Goal: Task Accomplishment & Management: Complete application form

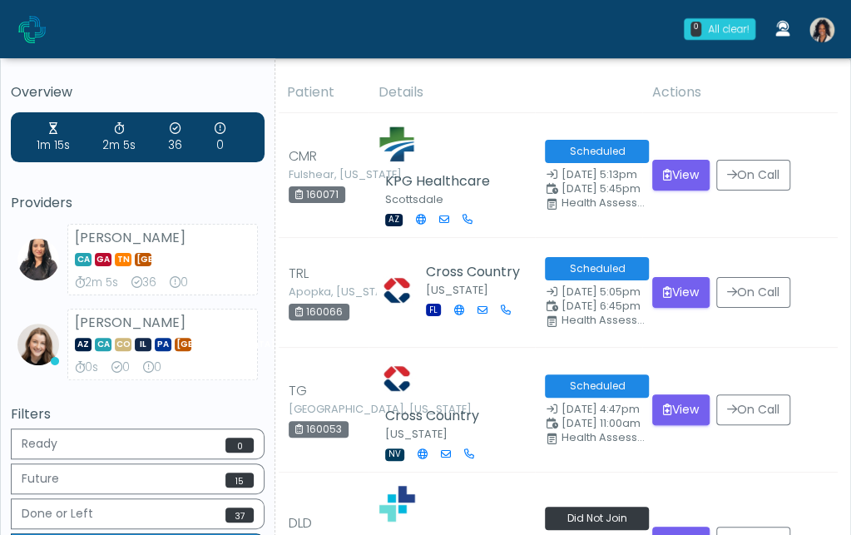
click at [362, 414] on small "[GEOGRAPHIC_DATA], [US_STATE]" at bounding box center [334, 409] width 91 height 10
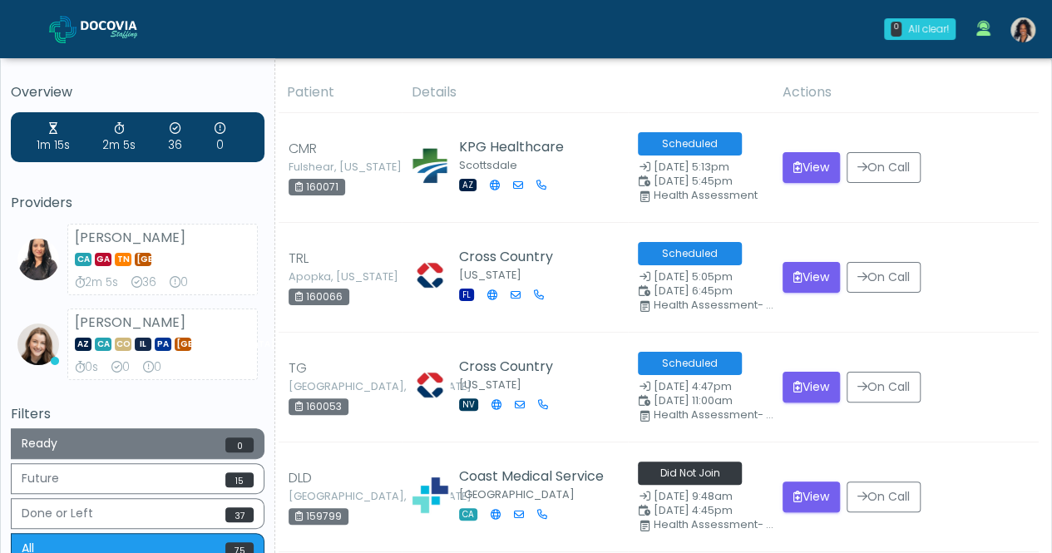
click at [225, 443] on button "Ready 0" at bounding box center [138, 443] width 254 height 31
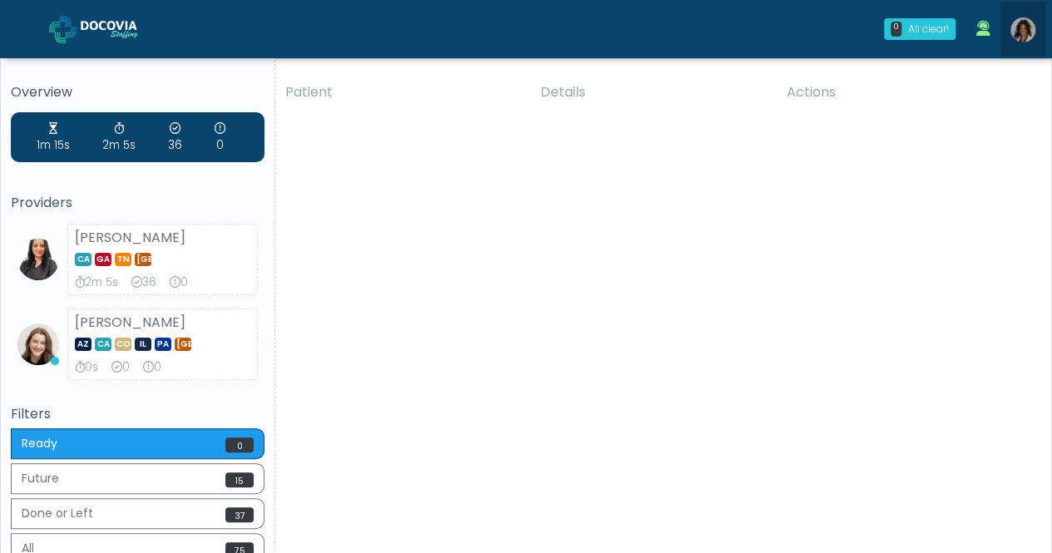
click at [850, 35] on img at bounding box center [1023, 29] width 25 height 25
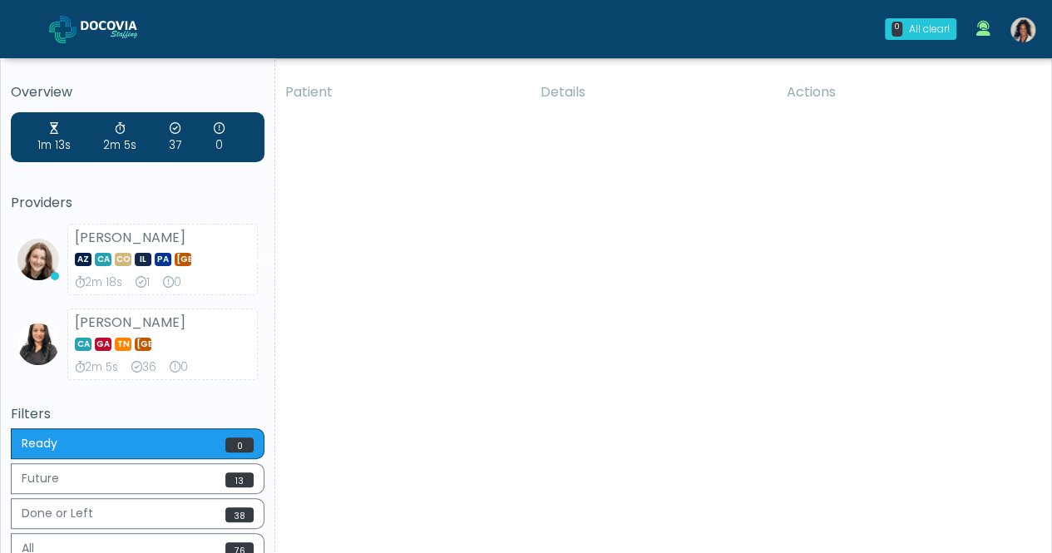
click at [1021, 42] on img at bounding box center [1023, 29] width 25 height 25
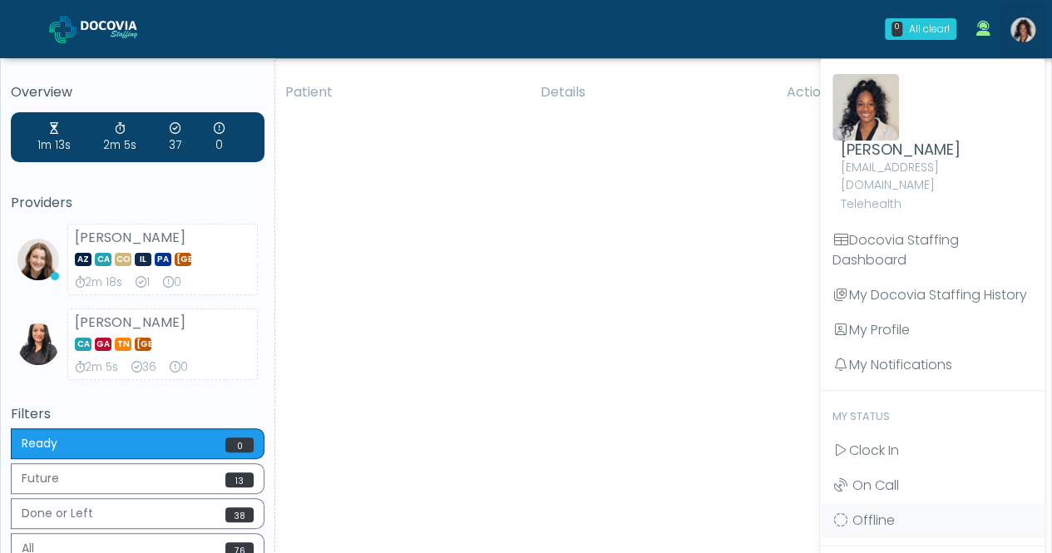
click at [887, 441] on span "Clock In" at bounding box center [874, 450] width 50 height 19
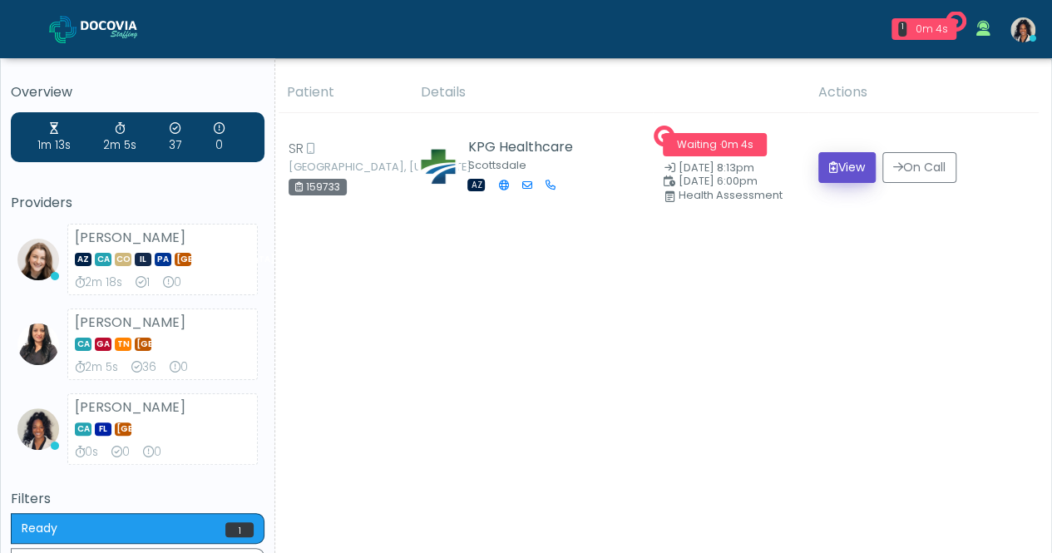
click at [830, 152] on button "View" at bounding box center [846, 167] width 57 height 31
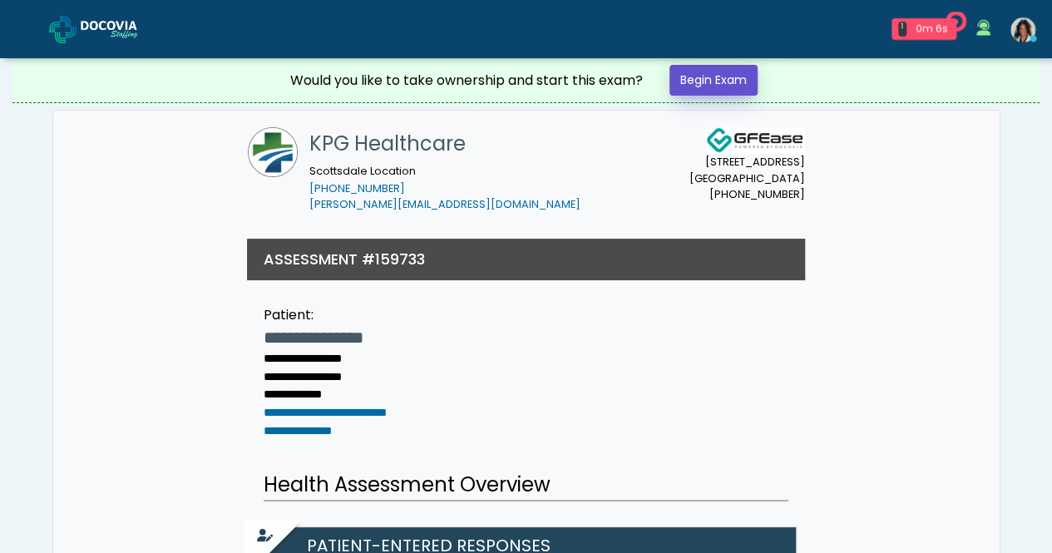
click at [724, 73] on link "Begin Exam" at bounding box center [714, 80] width 88 height 31
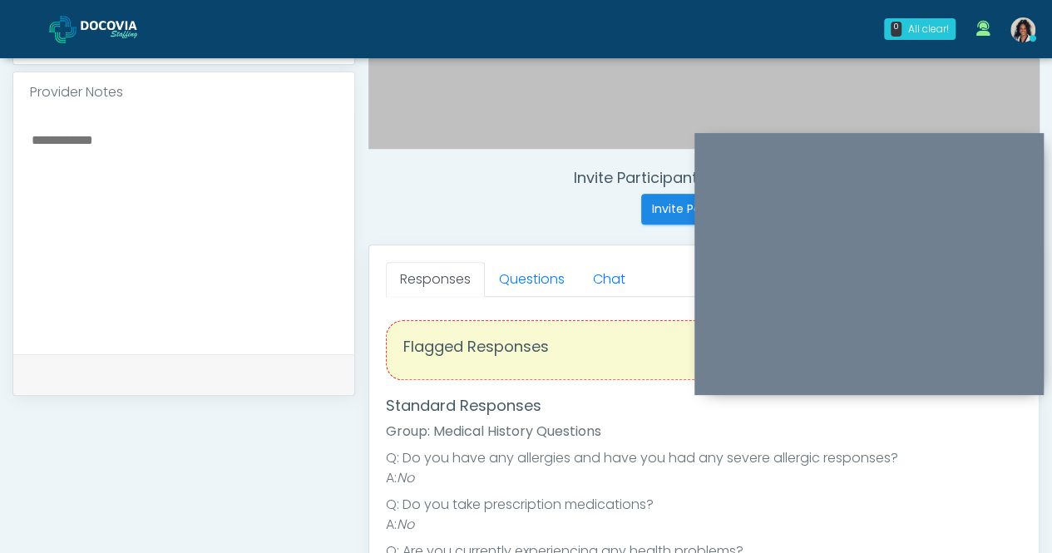
scroll to position [537, 0]
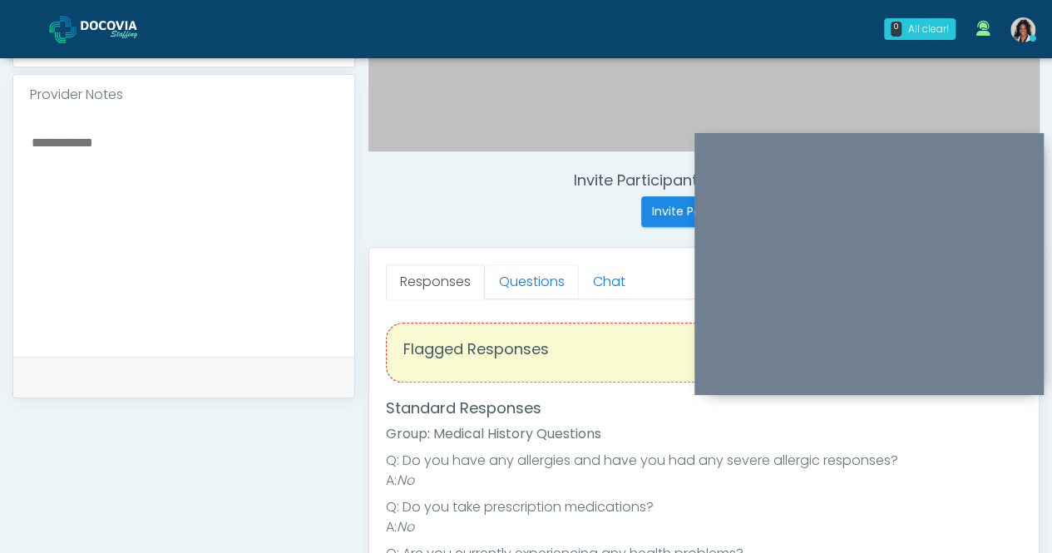
click at [531, 281] on link "Questions" at bounding box center [532, 281] width 94 height 35
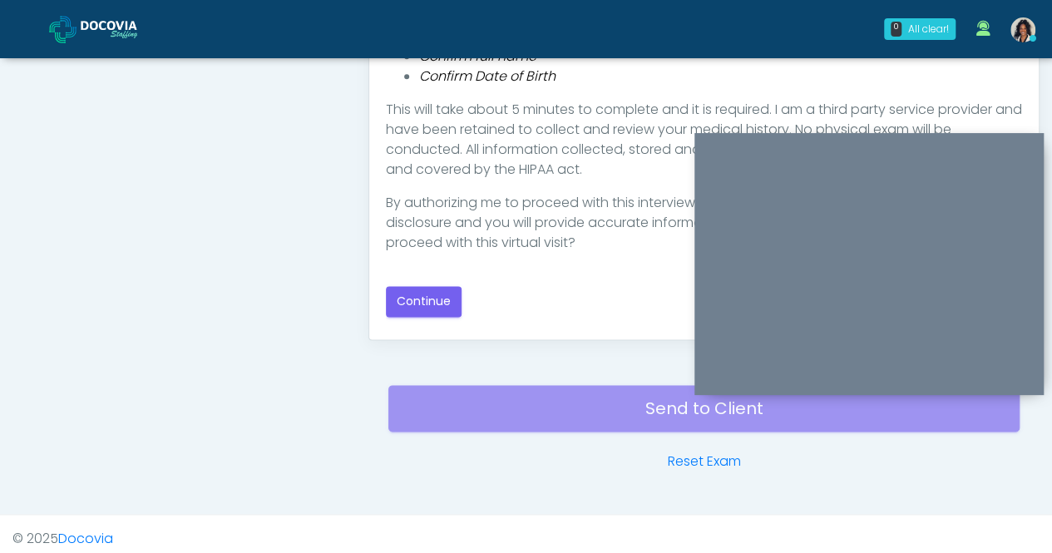
scroll to position [937, 0]
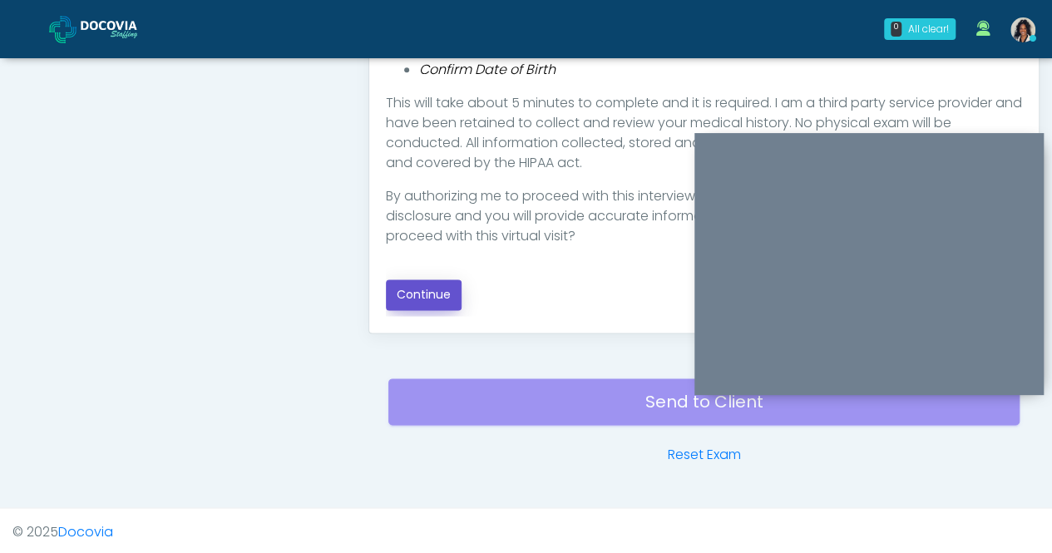
click at [438, 298] on button "Continue" at bounding box center [424, 294] width 76 height 31
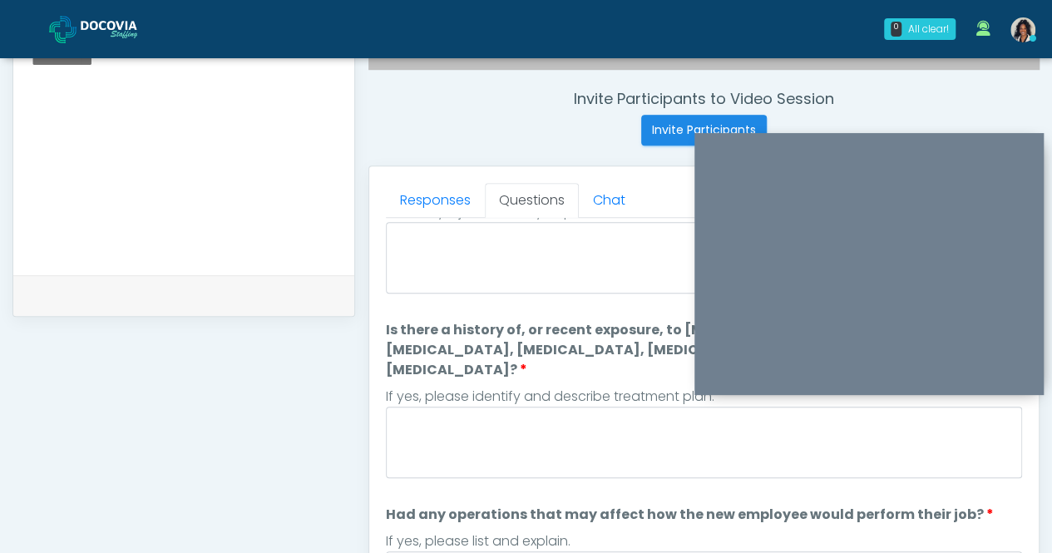
scroll to position [0, 0]
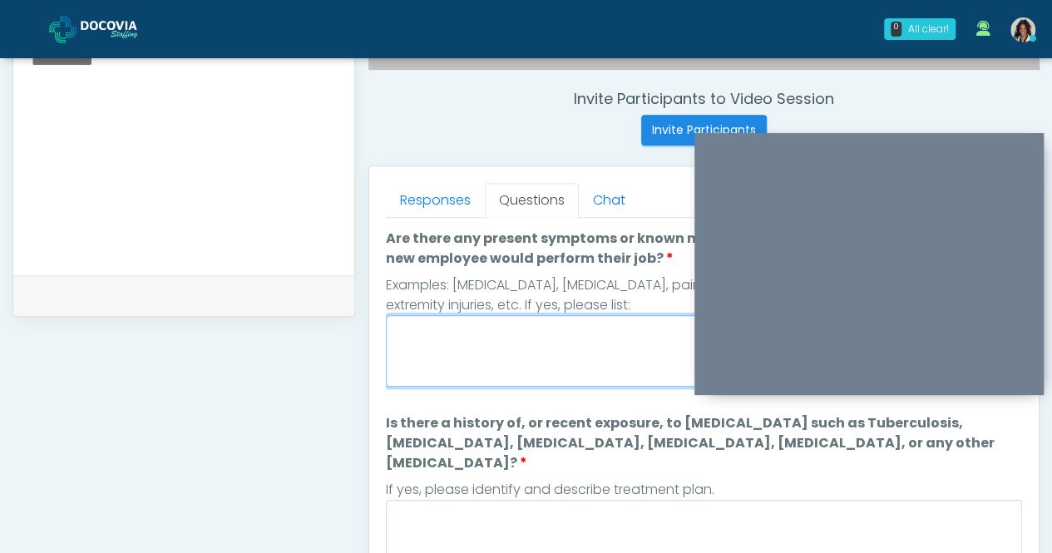
click at [589, 334] on textarea "Are there any present symptoms or known medical conditions that may affect how …" at bounding box center [704, 351] width 636 height 72
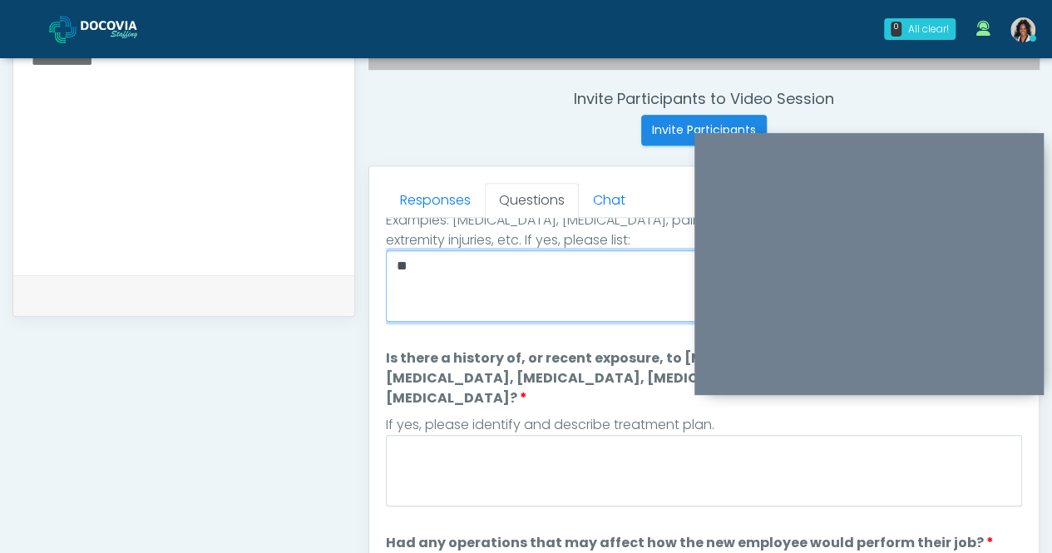
type textarea "**"
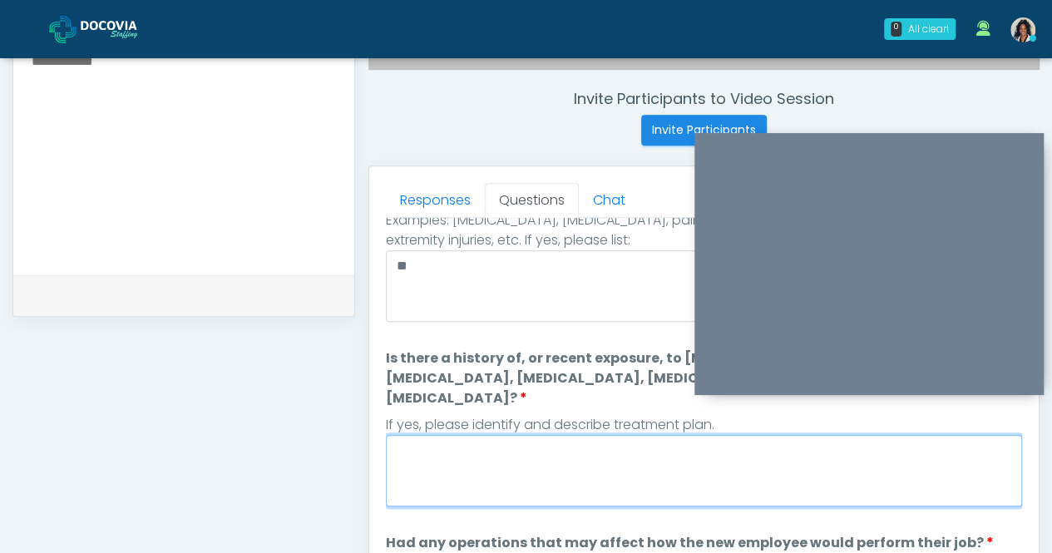
click at [551, 435] on textarea "Is there a history of, or recent exposure, to infectious diseases such as Tuber…" at bounding box center [704, 471] width 636 height 72
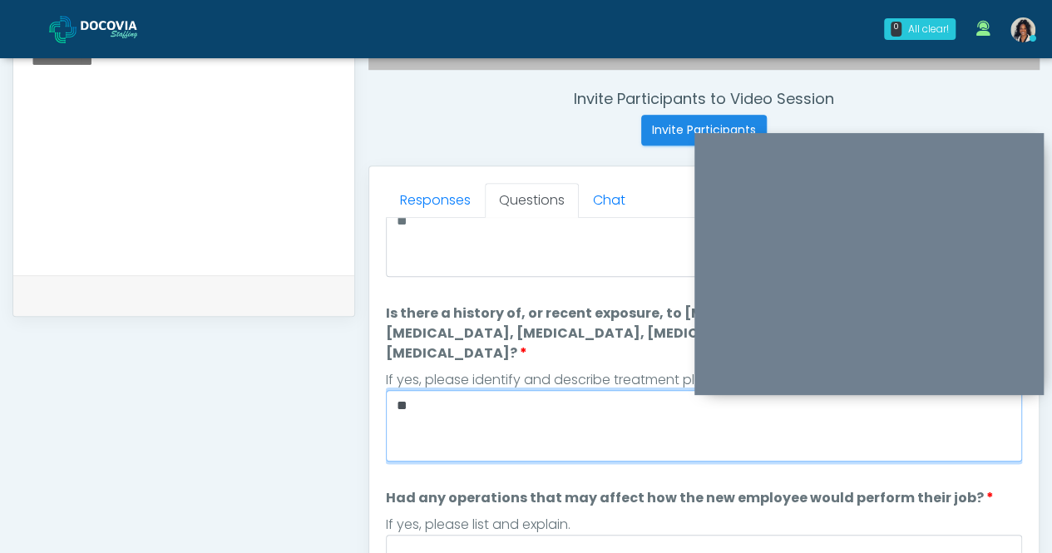
scroll to position [180, 0]
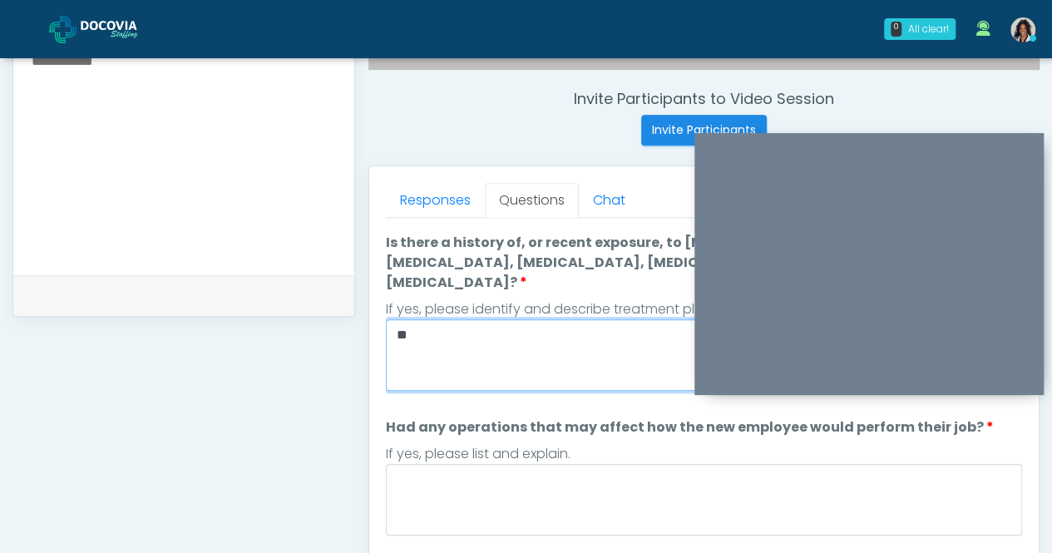
type textarea "**"
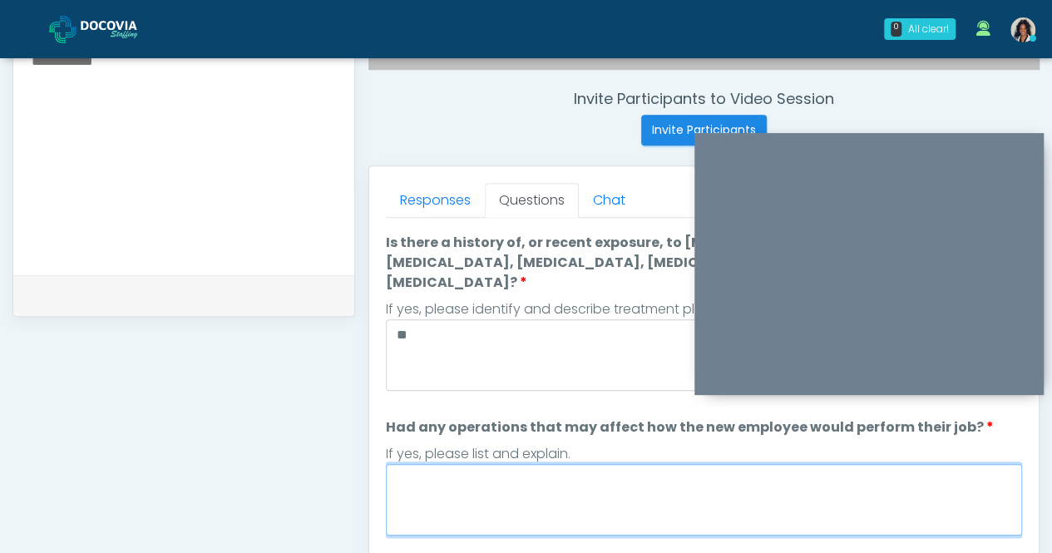
click at [518, 464] on textarea "Had any operations that may affect how the new employee would perform their job?" at bounding box center [704, 500] width 636 height 72
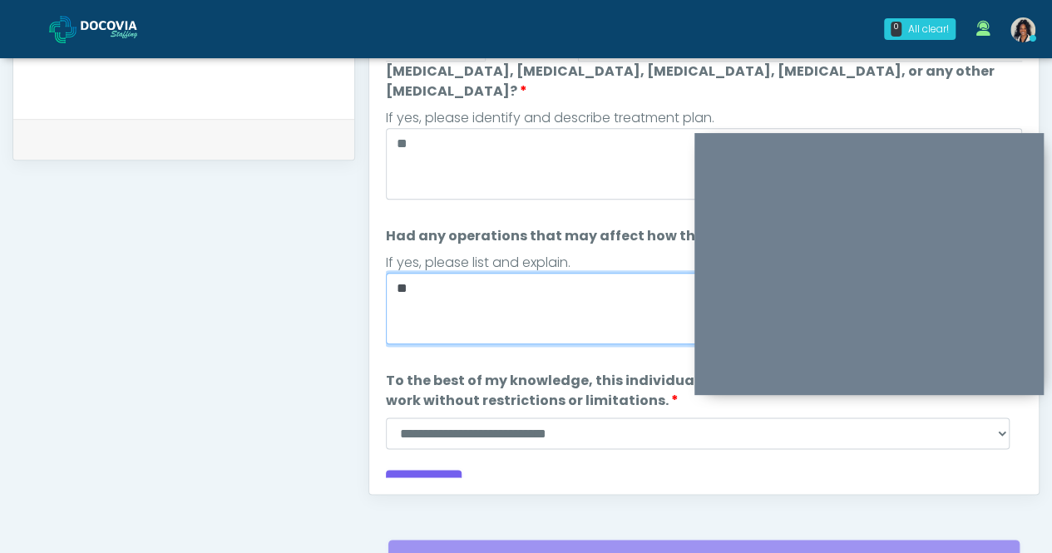
scroll to position [783, 0]
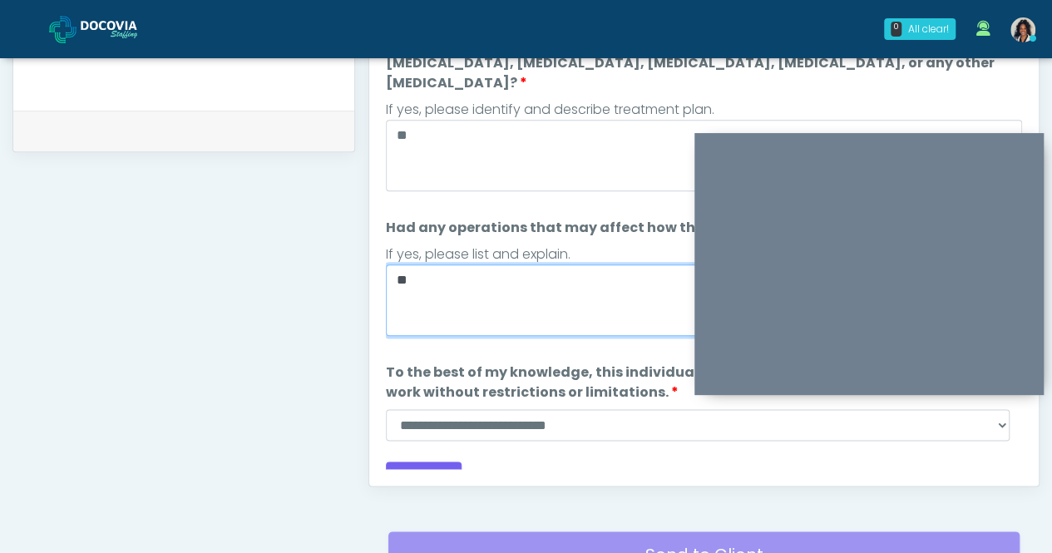
type textarea "**"
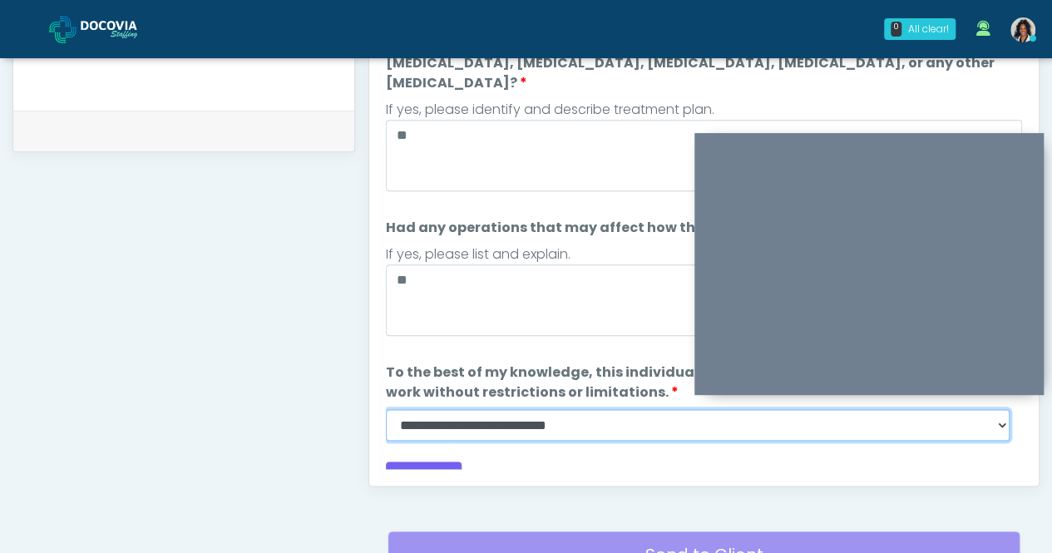
click at [510, 409] on select "**********" at bounding box center [698, 425] width 624 height 32
select select "******"
click at [386, 409] on select "**********" at bounding box center [698, 425] width 624 height 32
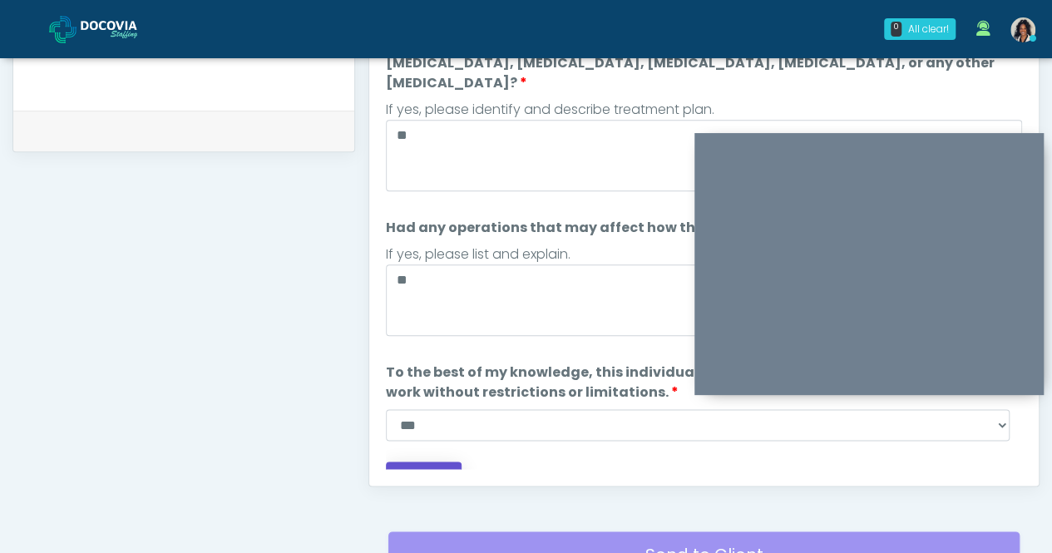
click at [422, 462] on button "Continue" at bounding box center [424, 477] width 76 height 31
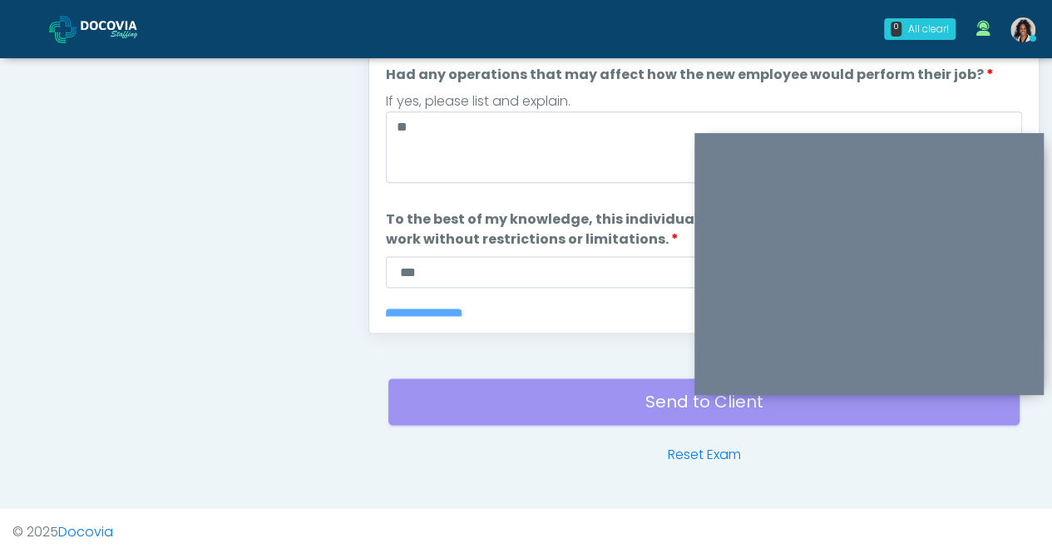
scroll to position [0, 0]
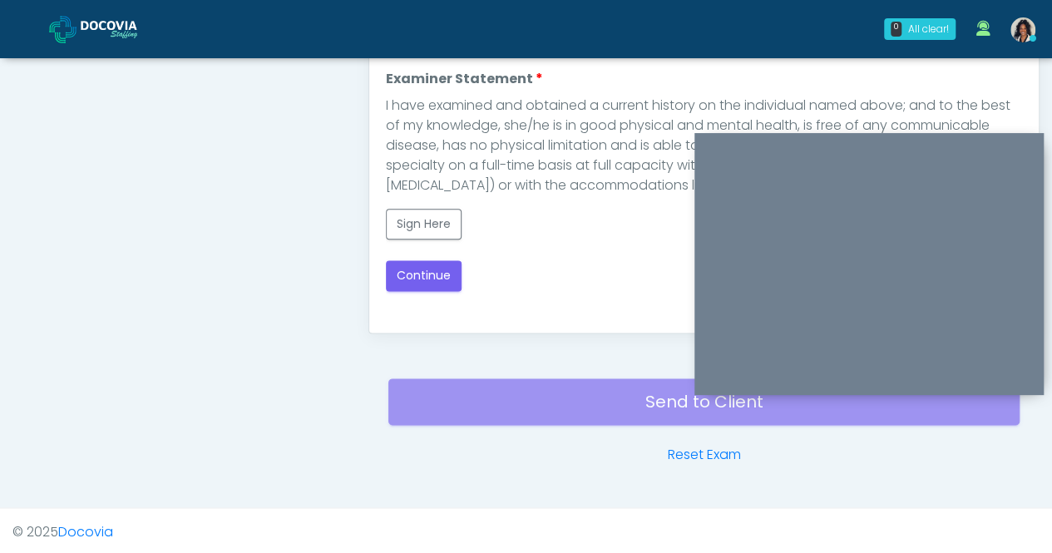
click at [433, 231] on button "Sign Here" at bounding box center [424, 224] width 76 height 31
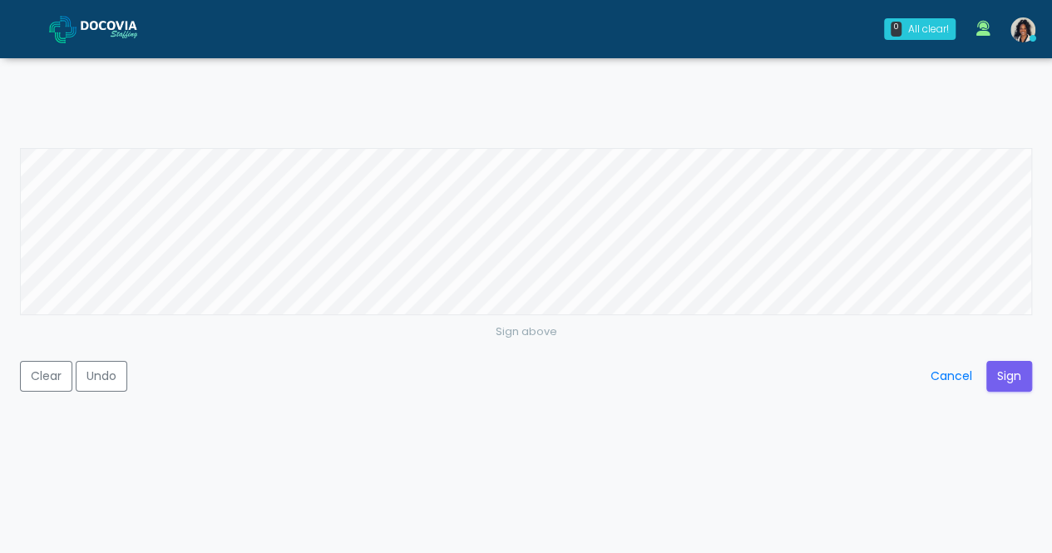
scroll to position [789, 0]
click at [1005, 379] on button "Sign" at bounding box center [1009, 376] width 46 height 31
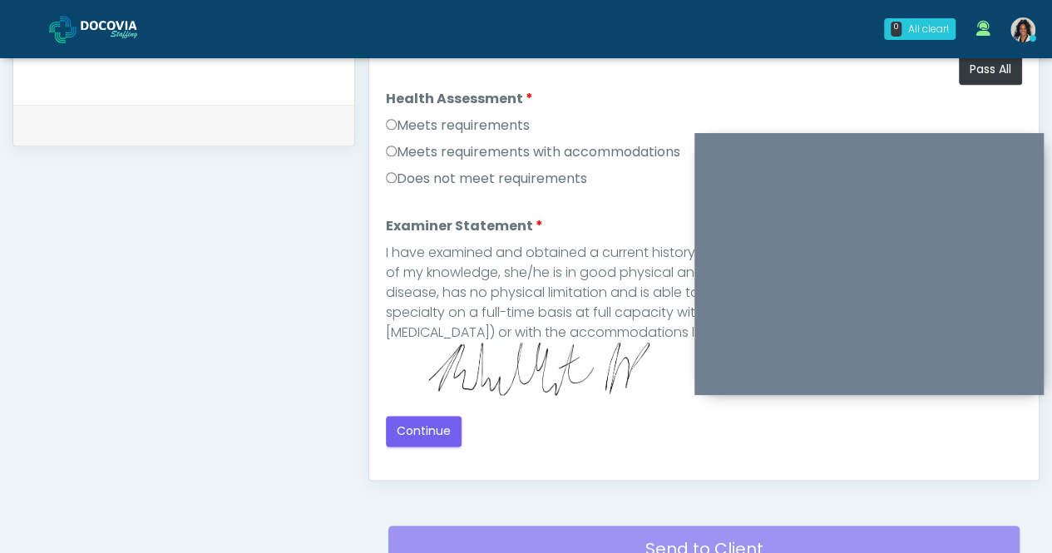
click at [432, 427] on button "Continue" at bounding box center [424, 431] width 76 height 31
click at [505, 120] on label "Meets requirements" at bounding box center [458, 126] width 144 height 20
click at [421, 427] on button "Continue" at bounding box center [424, 431] width 76 height 31
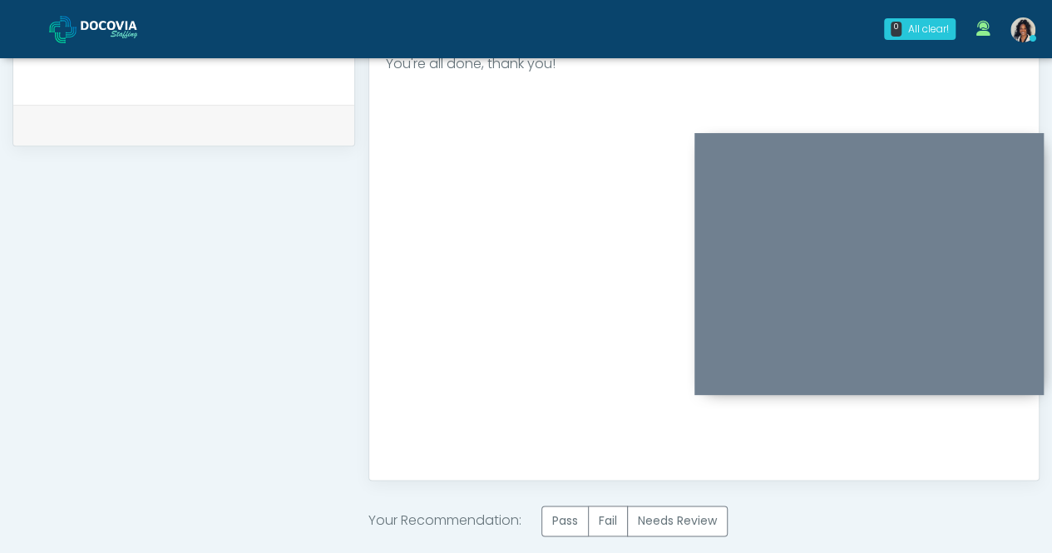
click at [567, 516] on label "Pass" at bounding box center [564, 521] width 47 height 31
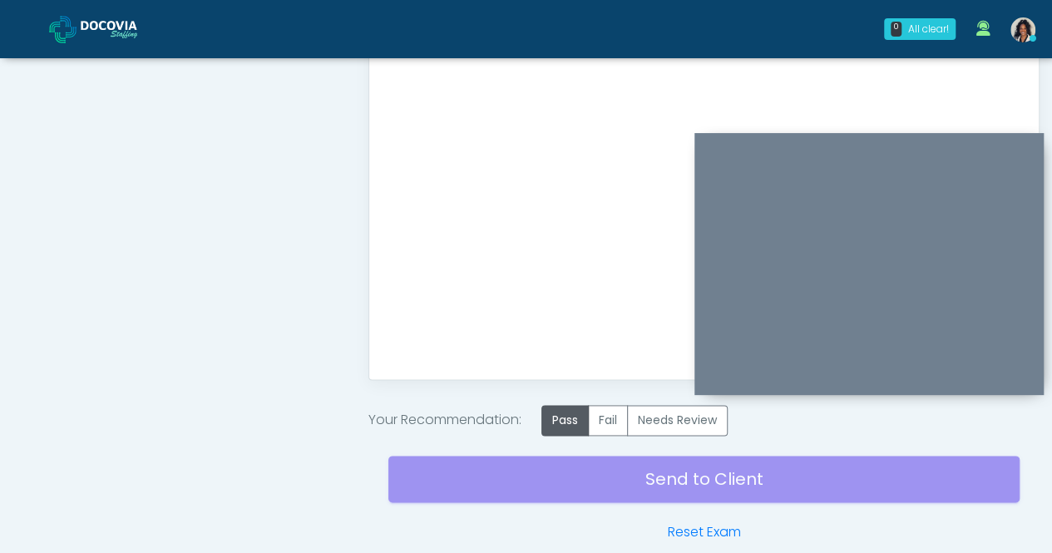
scroll to position [966, 0]
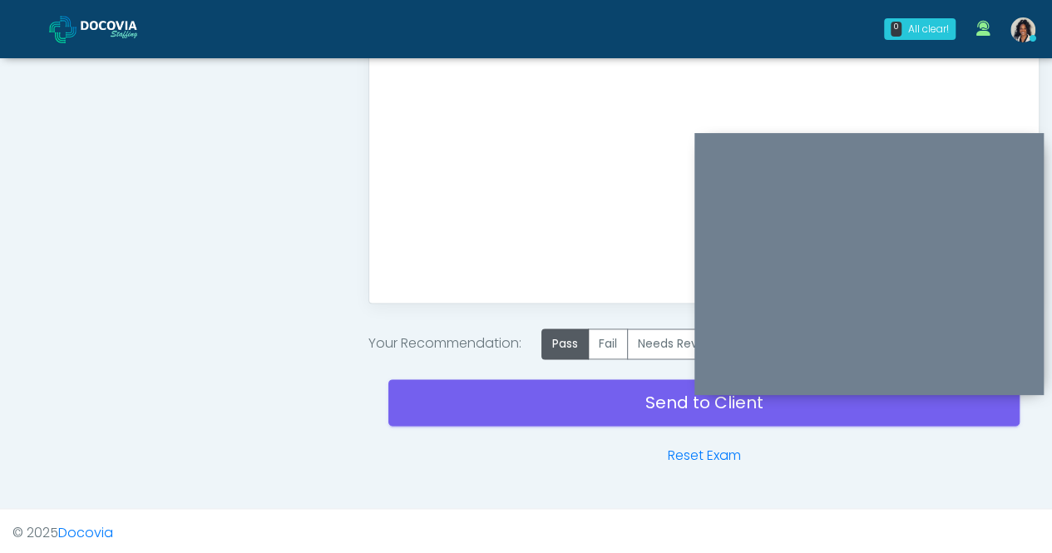
click at [583, 411] on link "Send to Client" at bounding box center [703, 402] width 631 height 47
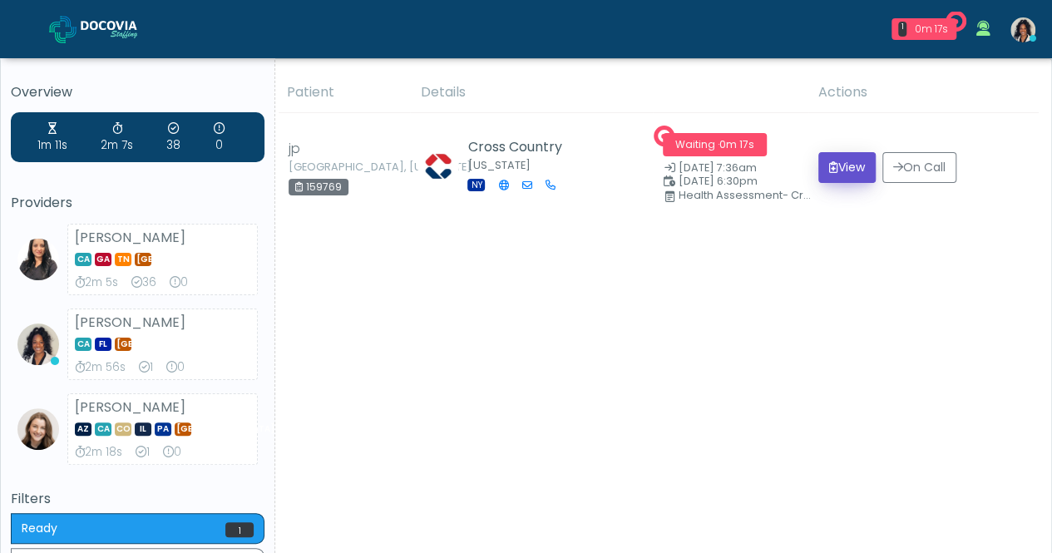
click at [832, 159] on button "View" at bounding box center [846, 167] width 57 height 31
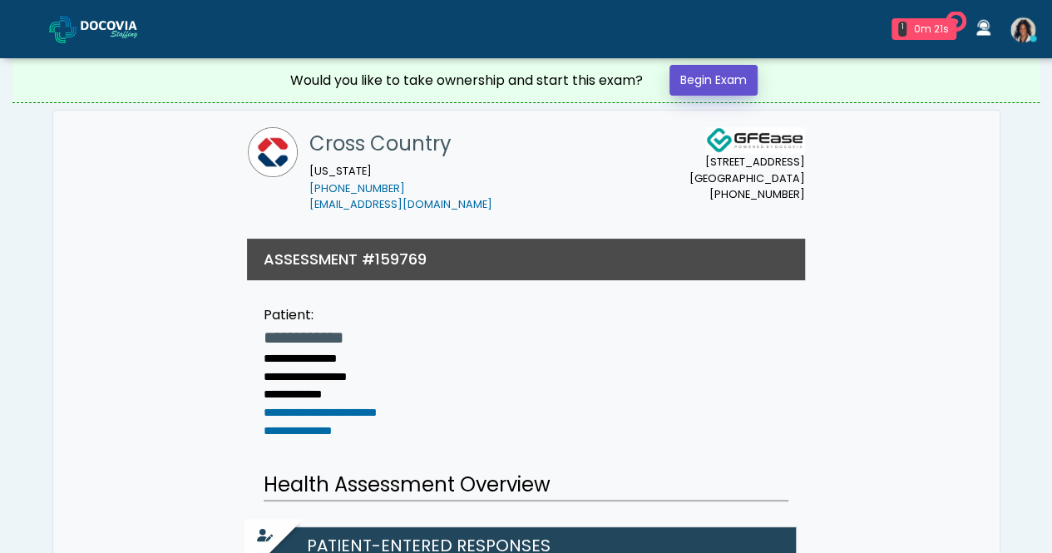
click at [737, 69] on link "Begin Exam" at bounding box center [714, 80] width 88 height 31
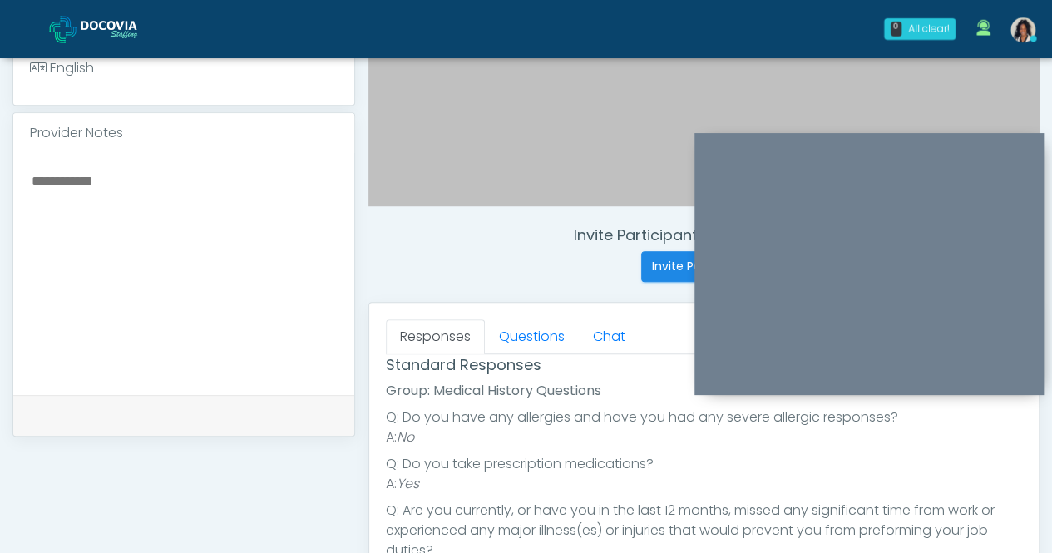
scroll to position [99, 0]
click at [549, 333] on link "Questions" at bounding box center [532, 336] width 94 height 35
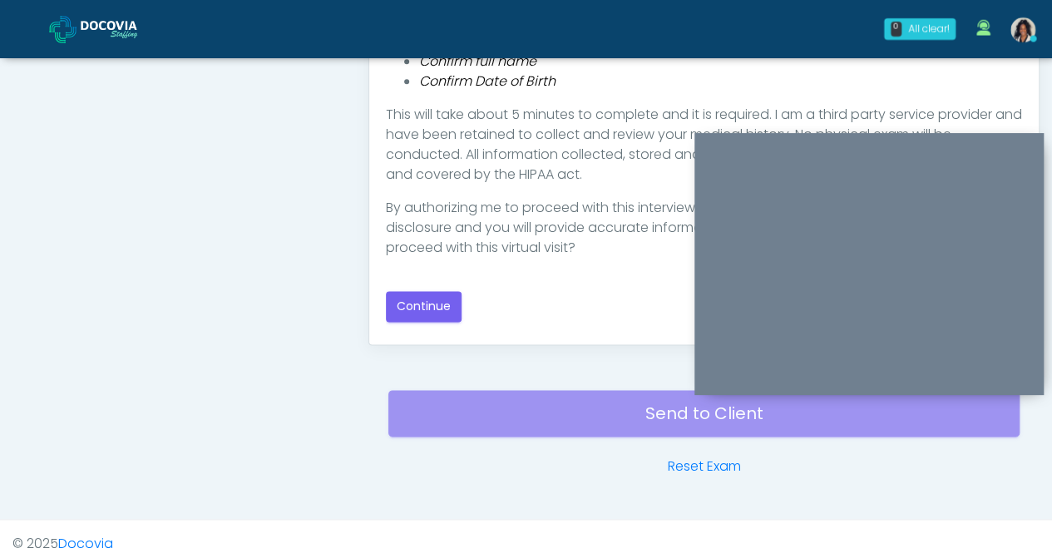
scroll to position [937, 0]
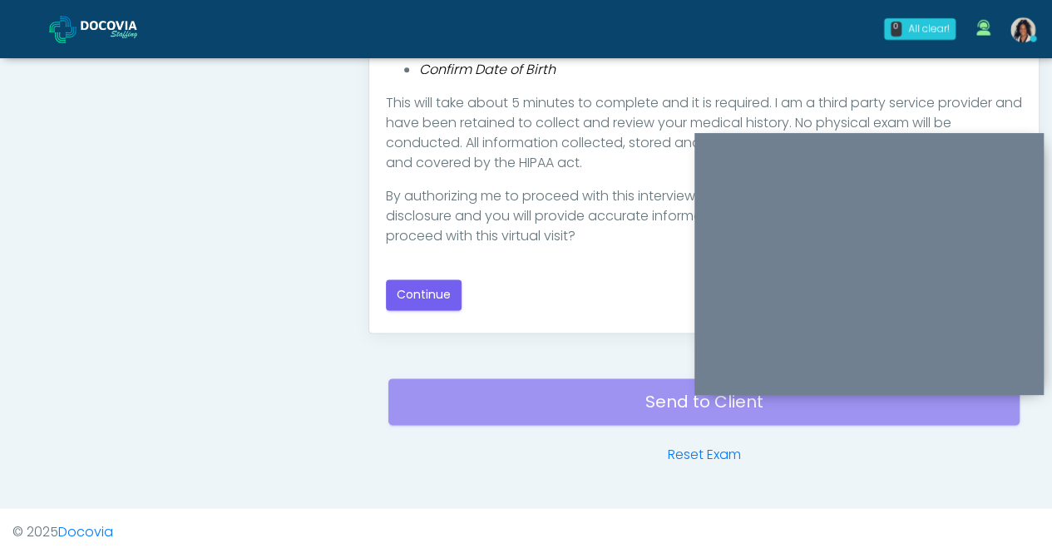
click at [440, 291] on button "Continue" at bounding box center [424, 294] width 76 height 31
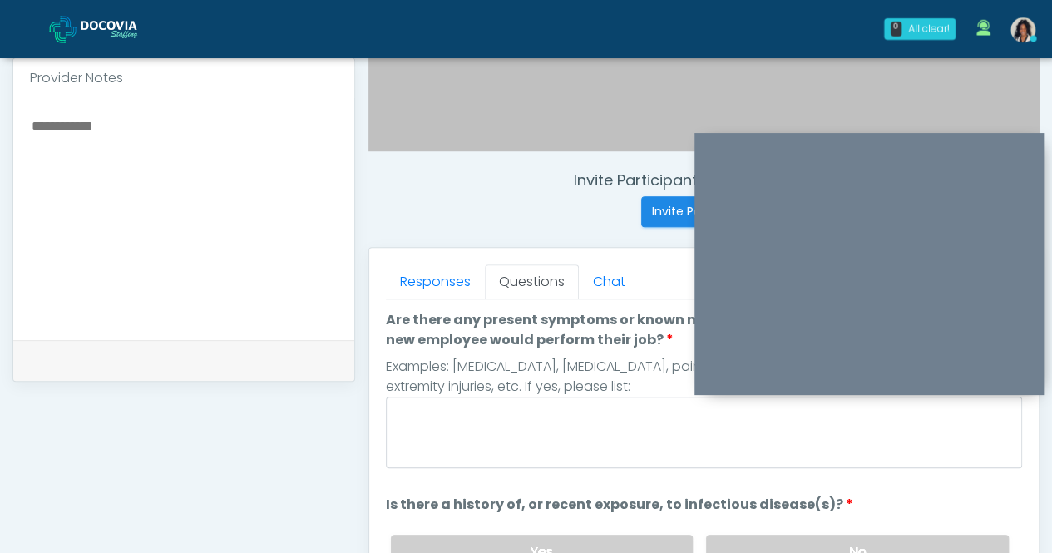
scroll to position [536, 0]
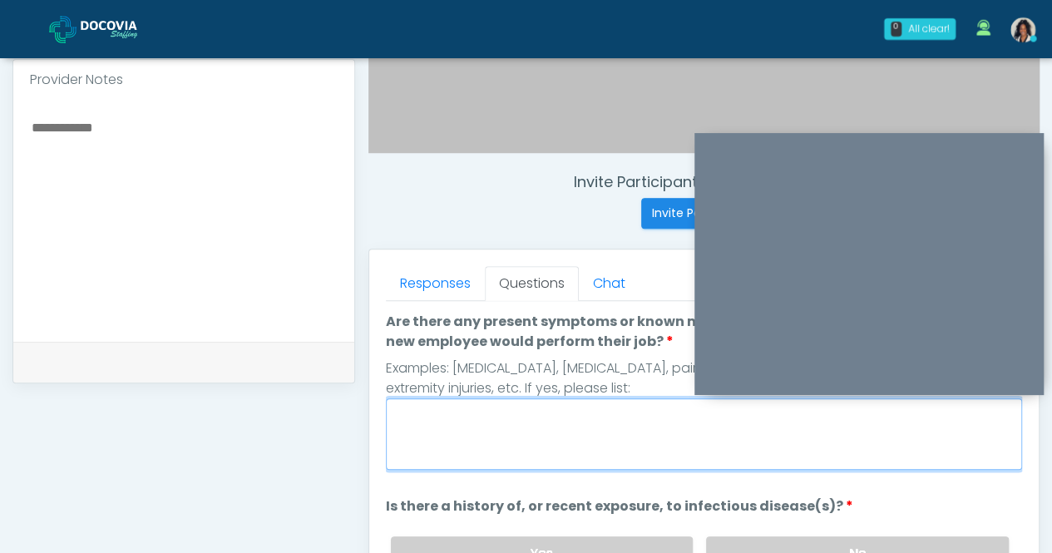
click at [618, 436] on textarea "Are there any present symptoms or known medical conditions that may affect how …" at bounding box center [704, 434] width 636 height 72
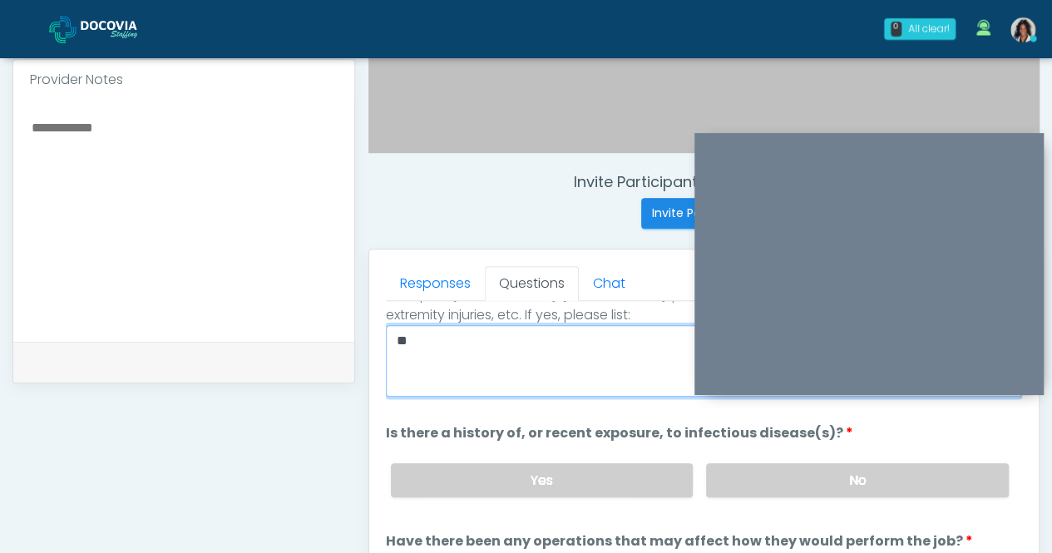
scroll to position [99, 0]
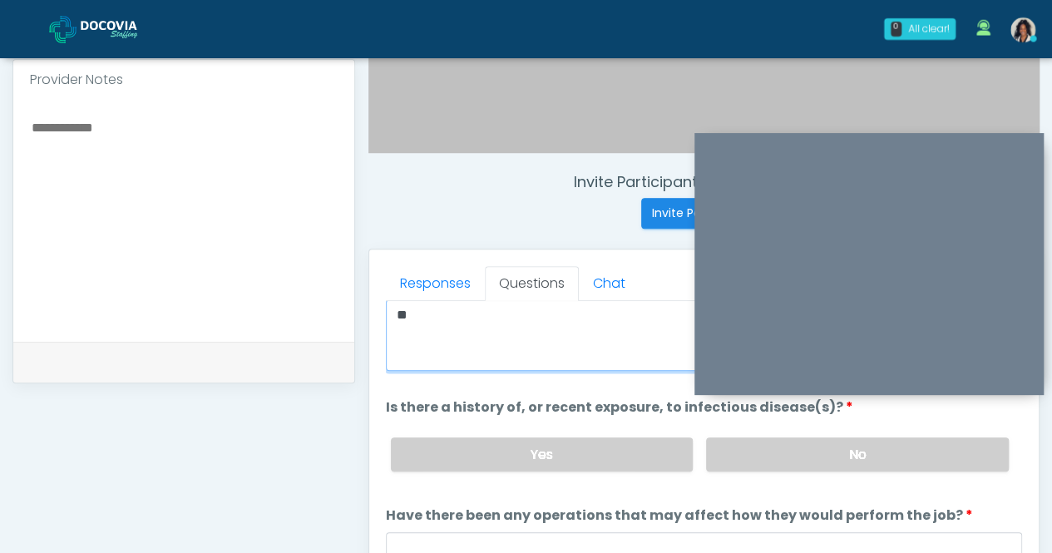
type textarea "**"
click at [752, 451] on label "No" at bounding box center [857, 454] width 303 height 34
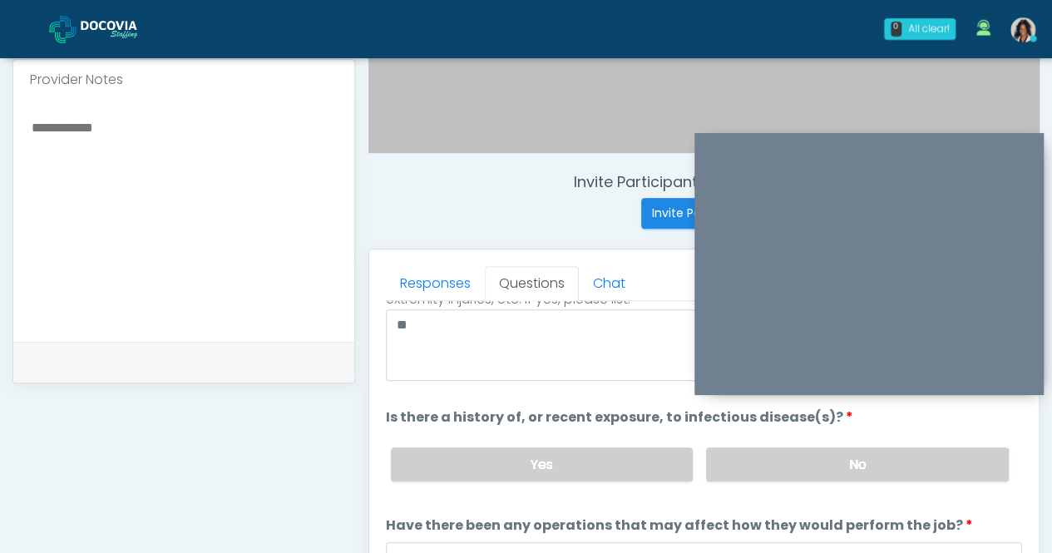
scroll to position [138, 0]
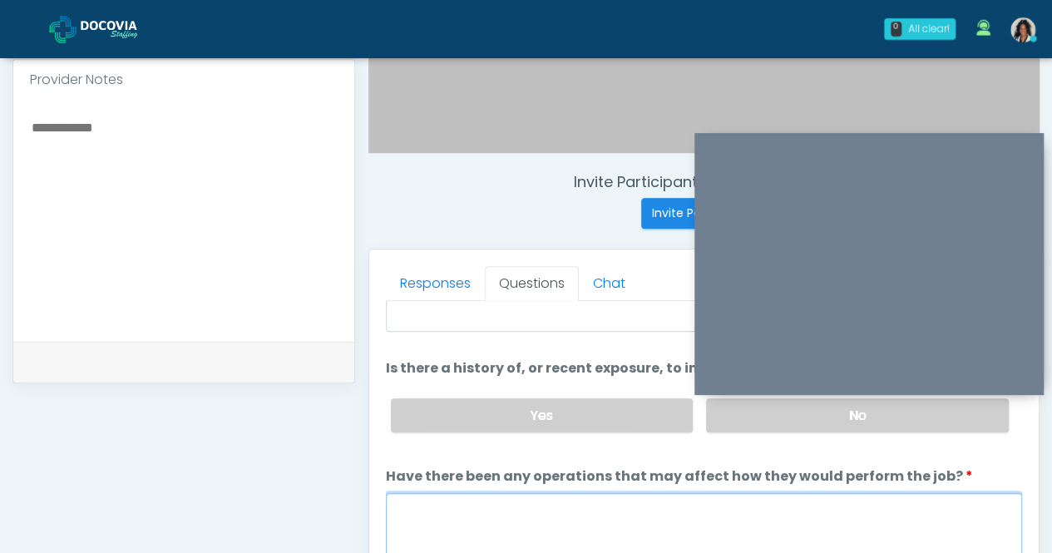
click at [524, 507] on textarea "Have there been any operations that may affect how they would perform the job?" at bounding box center [704, 529] width 636 height 72
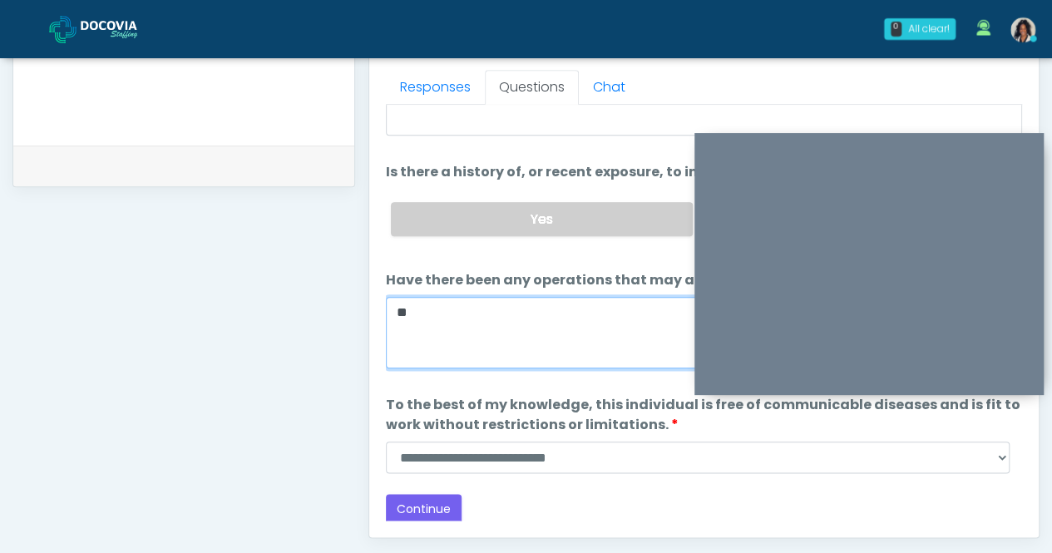
scroll to position [732, 0]
type textarea "**"
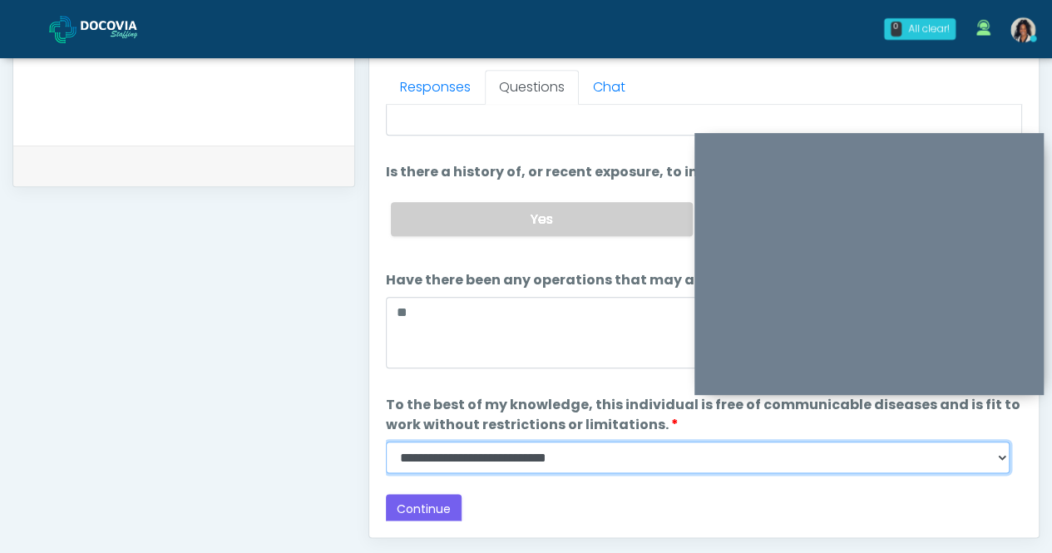
click at [541, 452] on select "**********" at bounding box center [698, 458] width 624 height 32
select select "******"
click at [386, 442] on select "**********" at bounding box center [698, 458] width 624 height 32
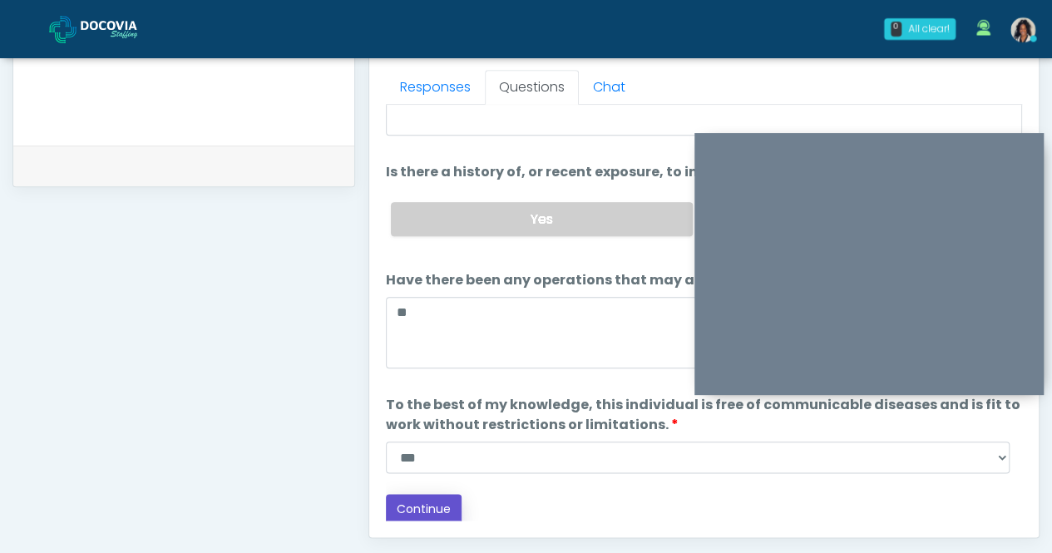
click at [439, 516] on button "Continue" at bounding box center [424, 509] width 76 height 31
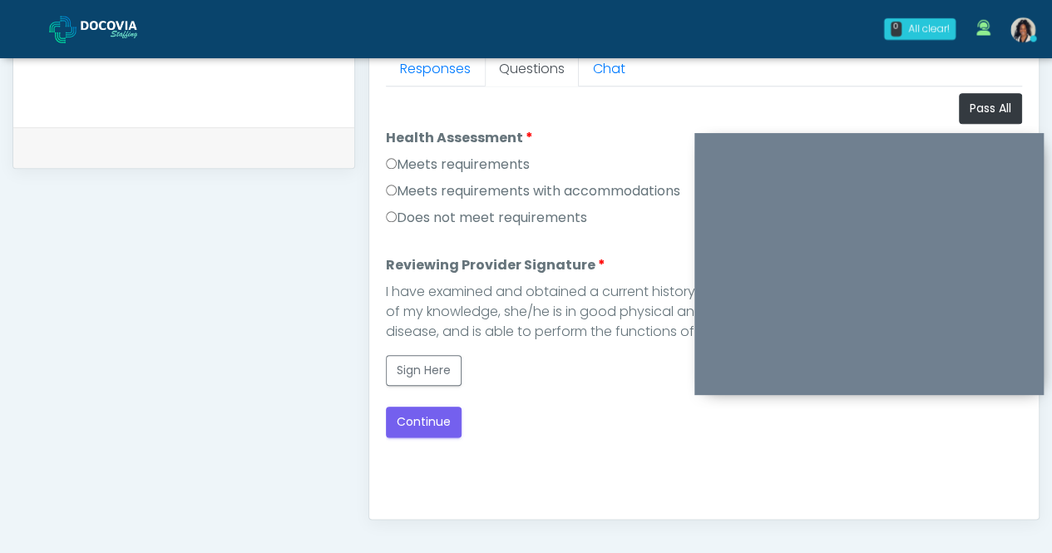
scroll to position [750, 0]
click at [519, 163] on label "Meets requirements" at bounding box center [458, 165] width 144 height 20
click at [437, 368] on button "Sign Here" at bounding box center [424, 370] width 76 height 31
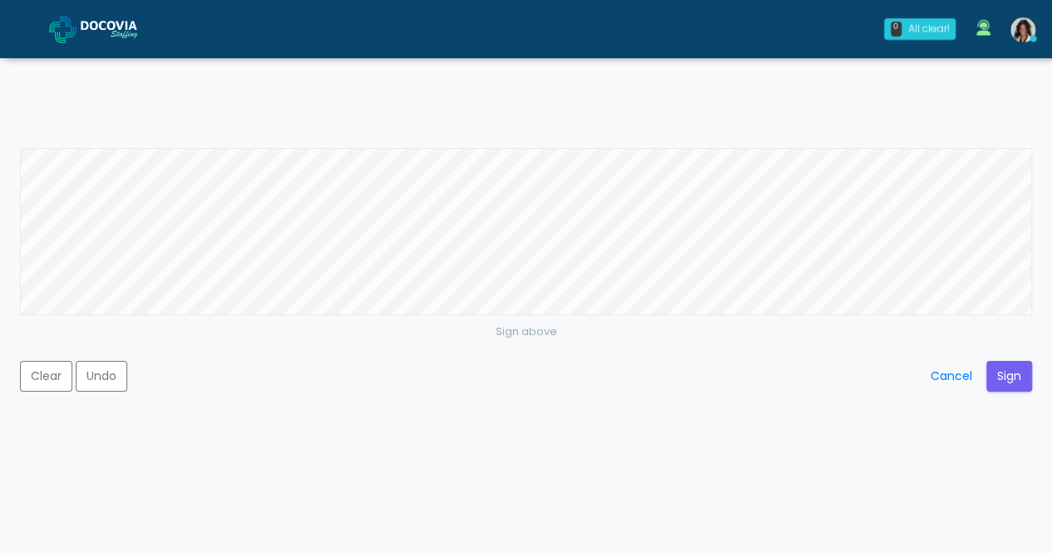
scroll to position [753, 0]
click at [1006, 381] on button "Sign" at bounding box center [1009, 376] width 46 height 31
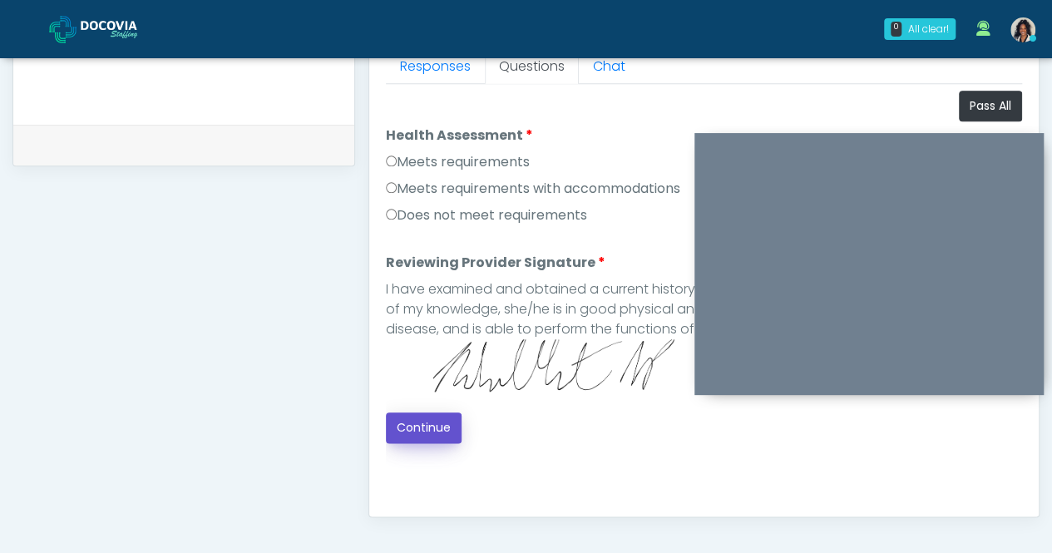
click at [427, 421] on button "Continue" at bounding box center [424, 428] width 76 height 31
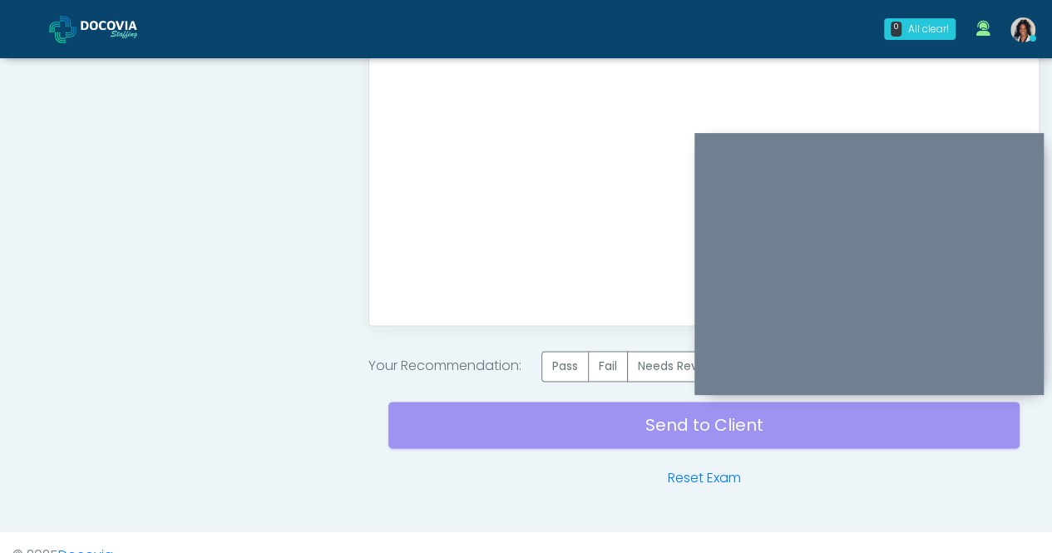
scroll to position [966, 0]
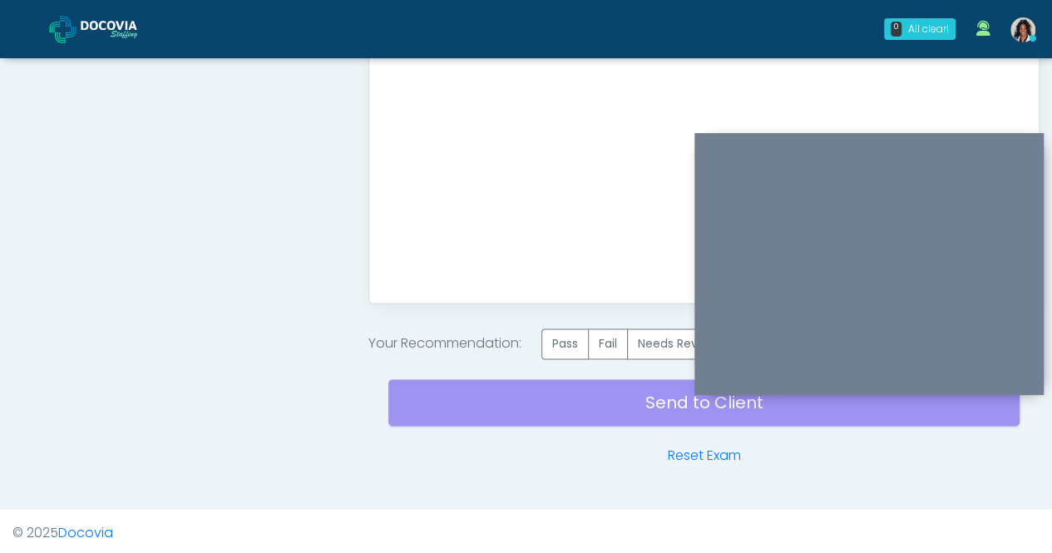
click at [565, 339] on label "Pass" at bounding box center [564, 344] width 47 height 31
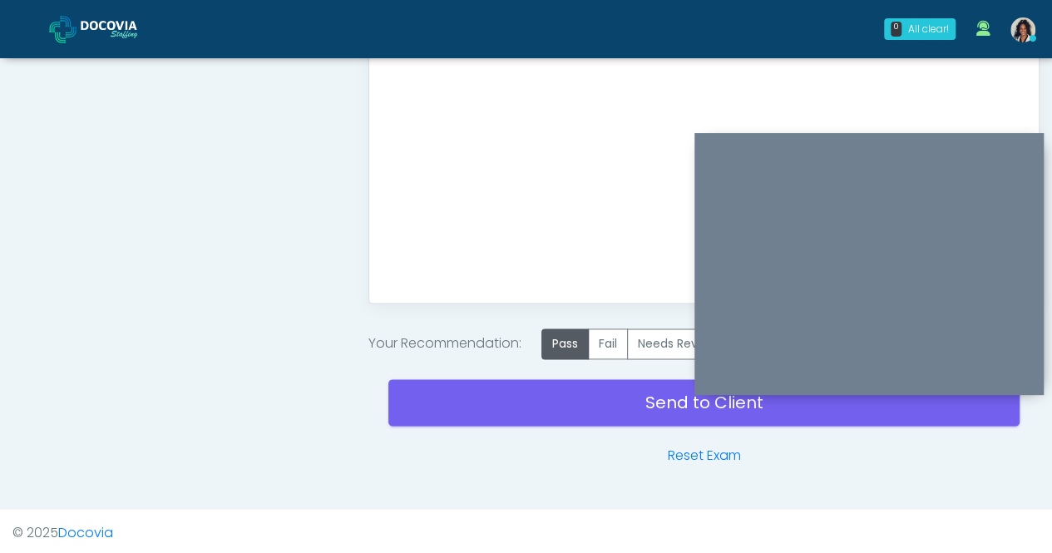
click at [568, 398] on link "Send to Client" at bounding box center [703, 402] width 631 height 47
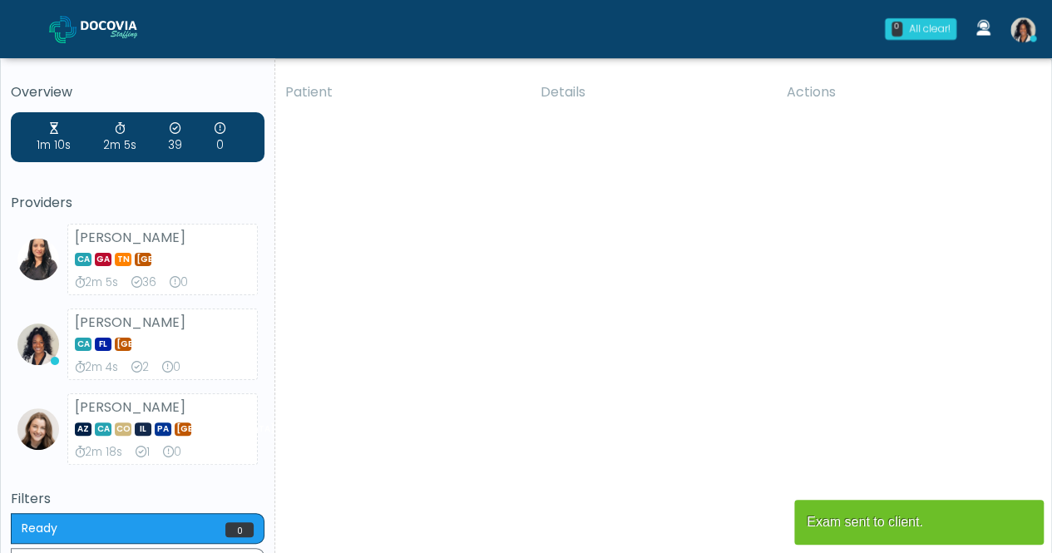
click at [1036, 44] on link at bounding box center [1023, 29] width 45 height 55
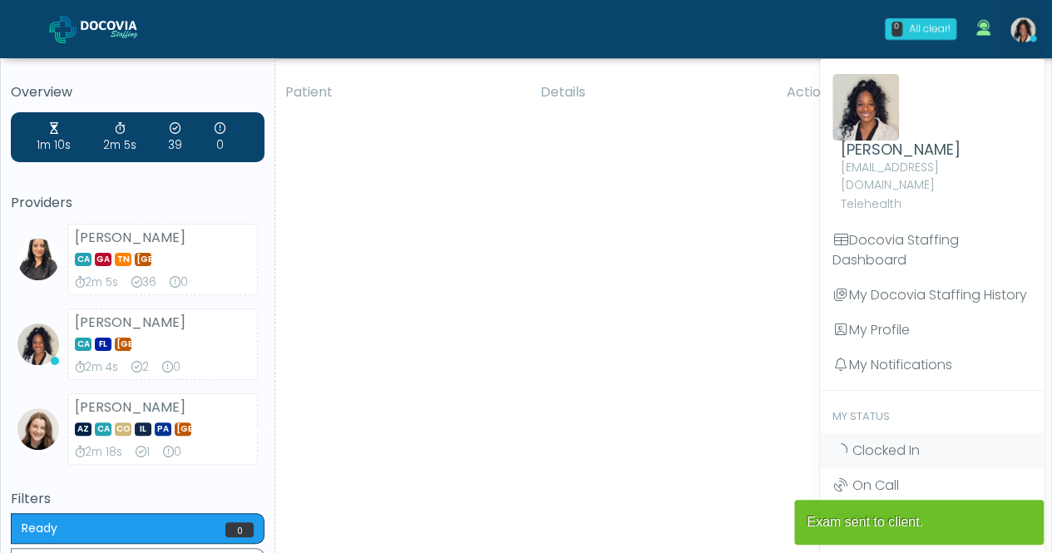
click at [936, 433] on link "Clocked In" at bounding box center [932, 450] width 225 height 35
